Goal: Transaction & Acquisition: Purchase product/service

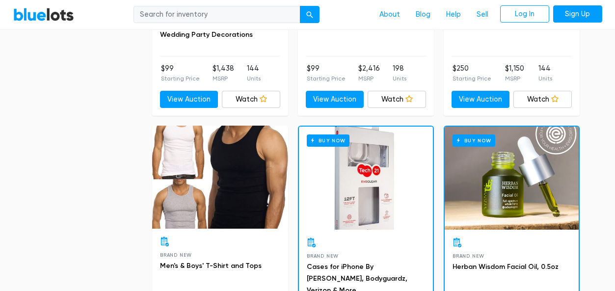
scroll to position [2398, 0]
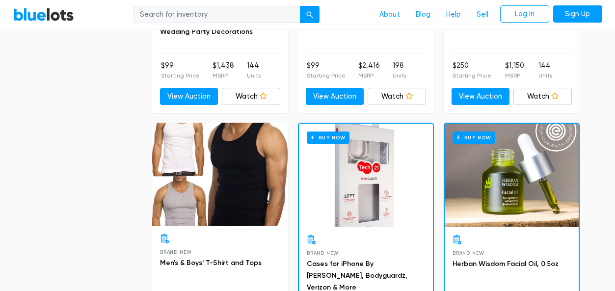
click at [219, 162] on div at bounding box center [220, 174] width 136 height 103
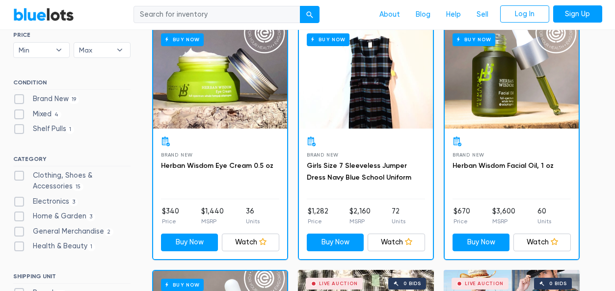
scroll to position [305, 0]
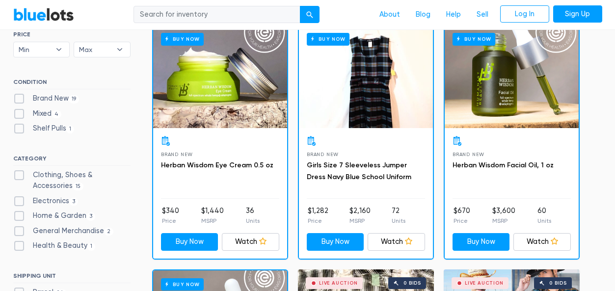
click at [52, 202] on label "Electronics 3" at bounding box center [45, 201] width 65 height 11
click at [20, 202] on input "Electronics 3" at bounding box center [16, 199] width 6 height 6
checkbox input "true"
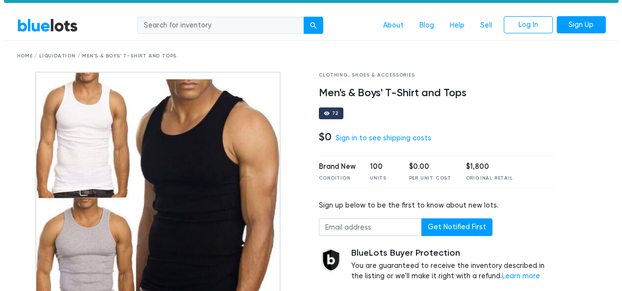
scroll to position [19, 0]
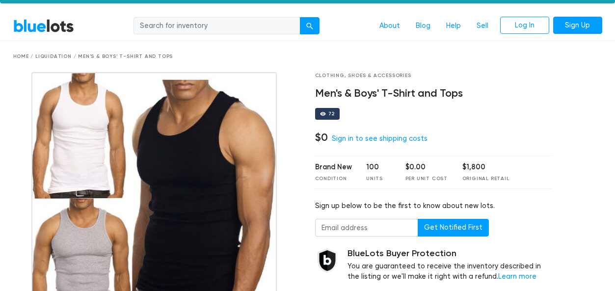
click at [100, 158] on img at bounding box center [153, 194] width 245 height 245
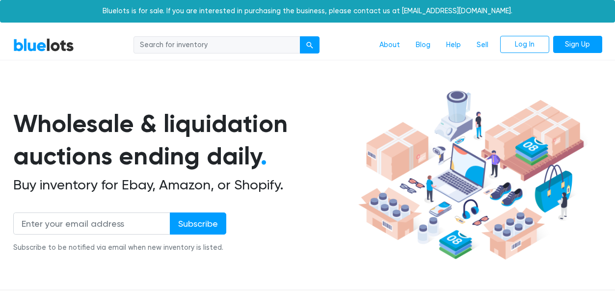
scroll to position [264, 0]
